Goal: Information Seeking & Learning: Learn about a topic

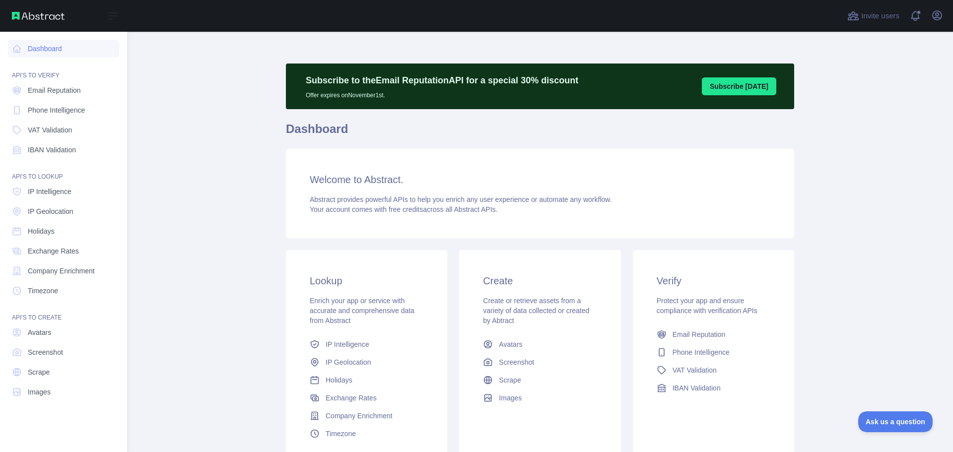
click at [69, 79] on nav "Dashboard API'S TO VERIFY Email Reputation Phone Intelligence VAT Validation IB…" at bounding box center [63, 234] width 111 height 404
click at [63, 89] on span "Email Reputation" at bounding box center [54, 90] width 53 height 10
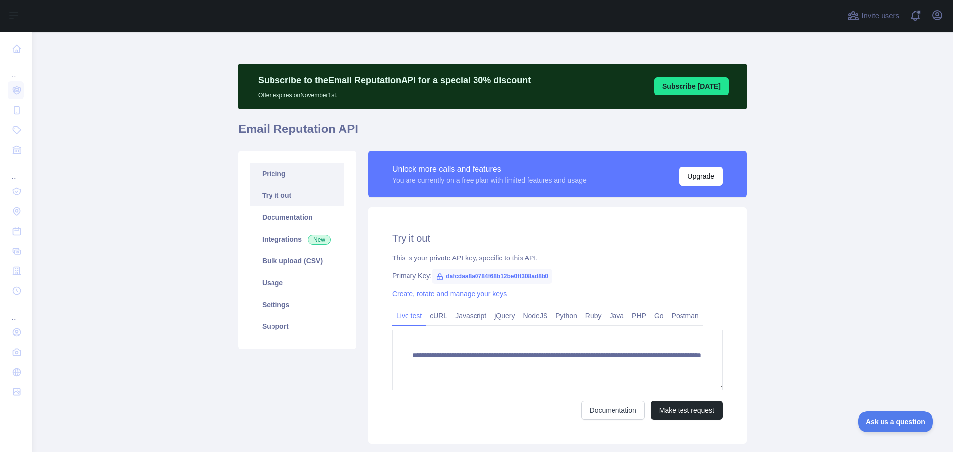
click at [281, 169] on link "Pricing" at bounding box center [297, 174] width 94 height 22
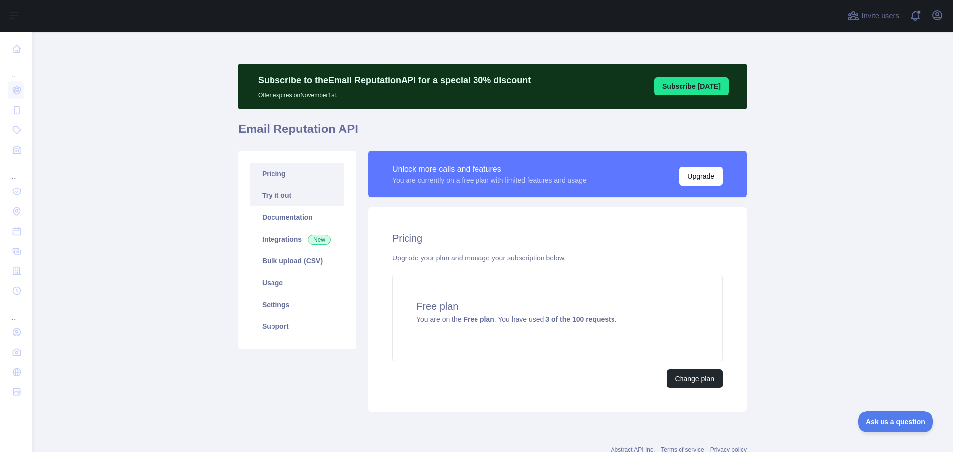
click at [281, 192] on link "Try it out" at bounding box center [297, 196] width 94 height 22
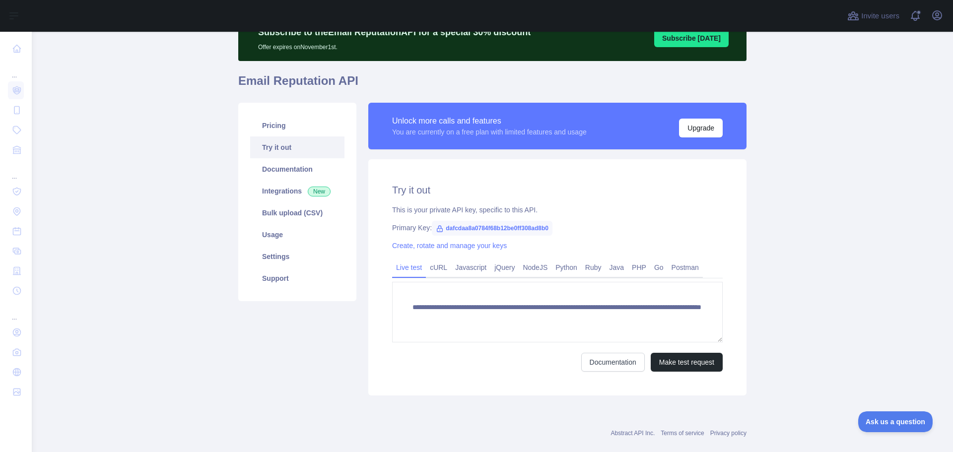
scroll to position [65, 0]
